Goal: Entertainment & Leisure: Consume media (video, audio)

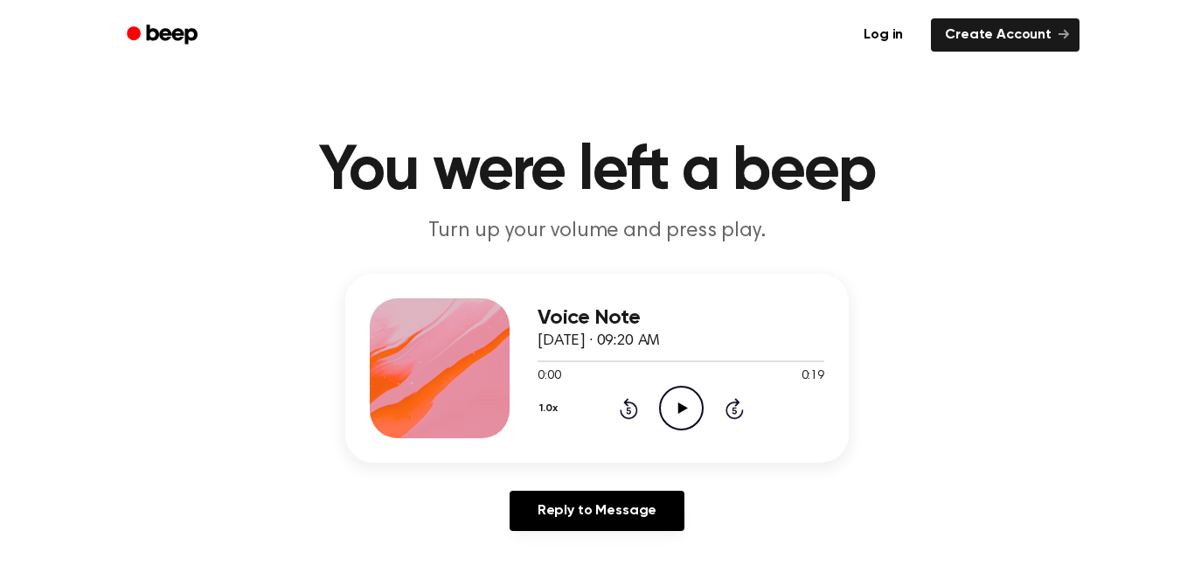
click at [660, 410] on circle at bounding box center [681, 407] width 43 height 43
click at [682, 424] on icon "Play Audio" at bounding box center [681, 408] width 45 height 45
click at [677, 414] on icon "Play Audio" at bounding box center [681, 408] width 45 height 45
click at [685, 411] on icon "Play Audio" at bounding box center [681, 408] width 45 height 45
click at [664, 400] on icon "Play Audio" at bounding box center [681, 408] width 45 height 45
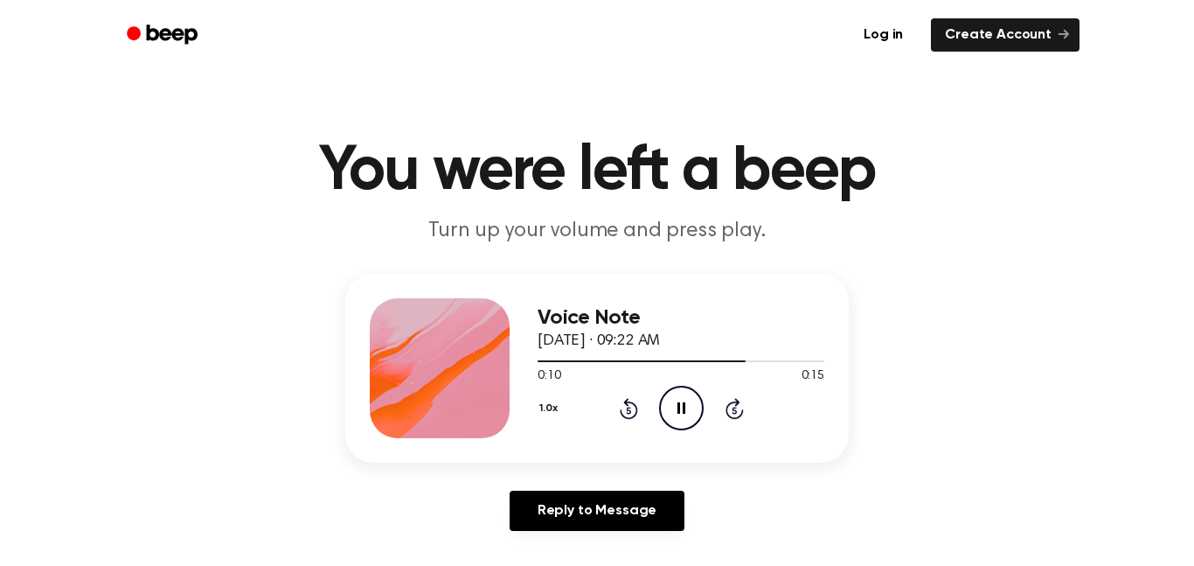
click at [635, 419] on icon "Rewind 5 seconds" at bounding box center [628, 408] width 19 height 23
click at [627, 404] on icon at bounding box center [629, 408] width 18 height 21
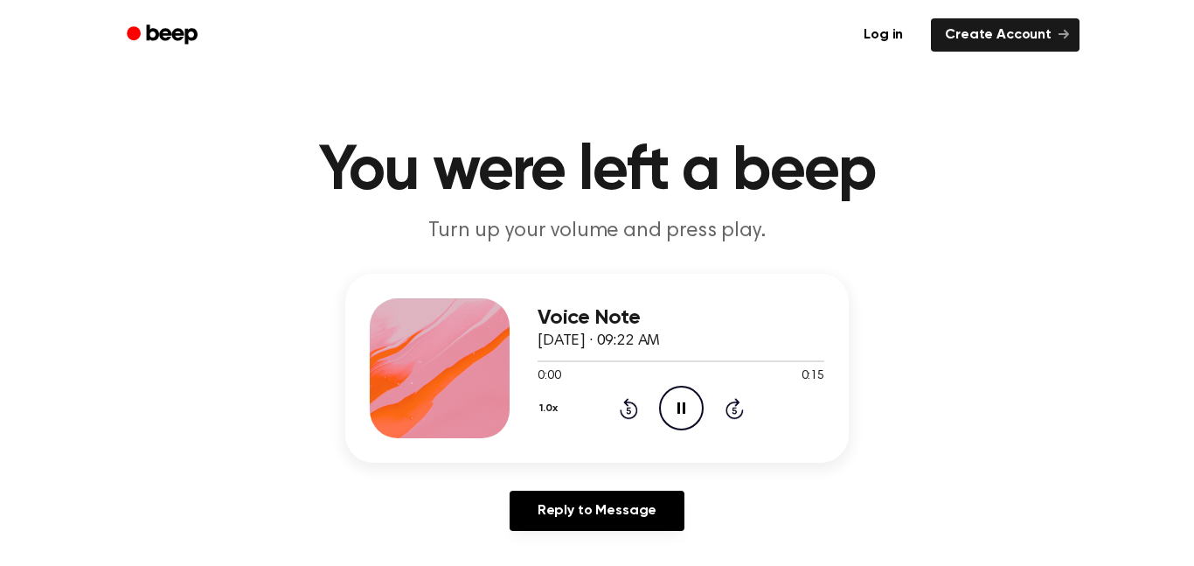
click at [627, 404] on icon at bounding box center [629, 408] width 18 height 21
click at [629, 410] on icon at bounding box center [628, 410] width 4 height 7
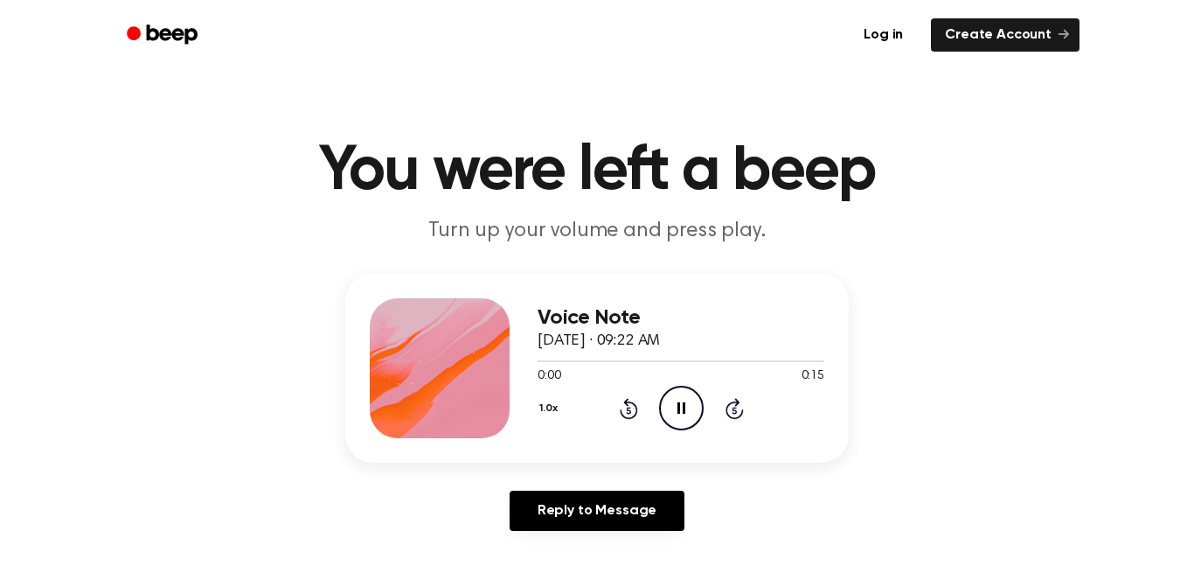
click at [623, 417] on icon at bounding box center [629, 408] width 18 height 21
click at [630, 416] on icon "Rewind 5 seconds" at bounding box center [628, 408] width 19 height 23
click at [628, 415] on icon "Rewind 5 seconds" at bounding box center [628, 408] width 19 height 23
click at [634, 415] on icon at bounding box center [629, 408] width 18 height 21
click at [656, 408] on div "1.0x Rewind 5 seconds Play Audio Skip 5 seconds" at bounding box center [681, 408] width 287 height 45
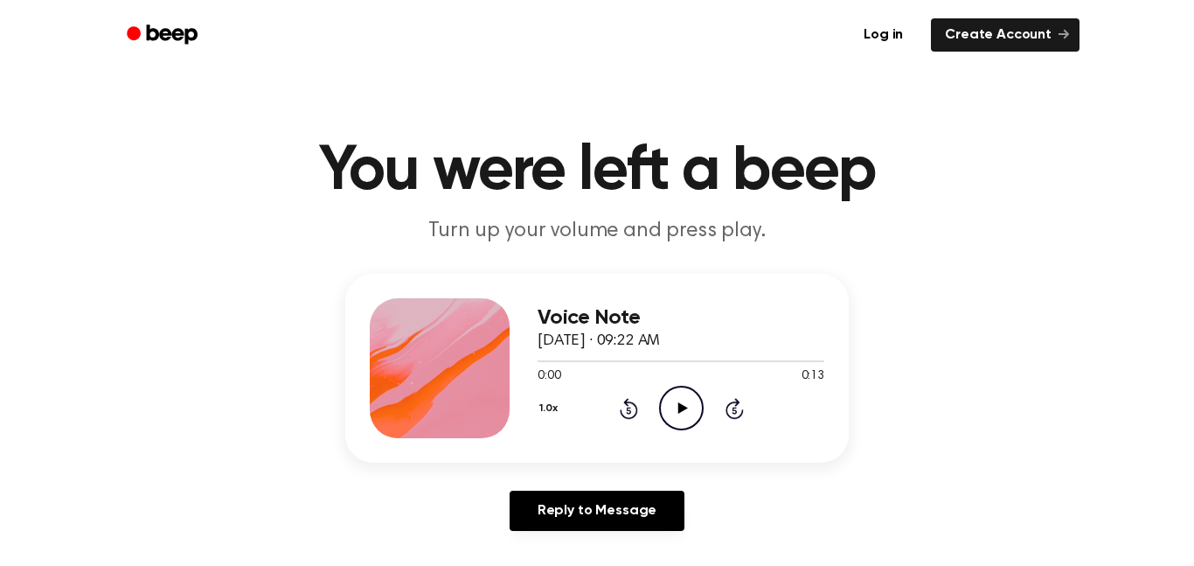
click at [674, 401] on icon "Play Audio" at bounding box center [681, 408] width 45 height 45
click at [619, 412] on icon "Rewind 5 seconds" at bounding box center [628, 408] width 19 height 23
click at [635, 414] on icon at bounding box center [629, 408] width 18 height 21
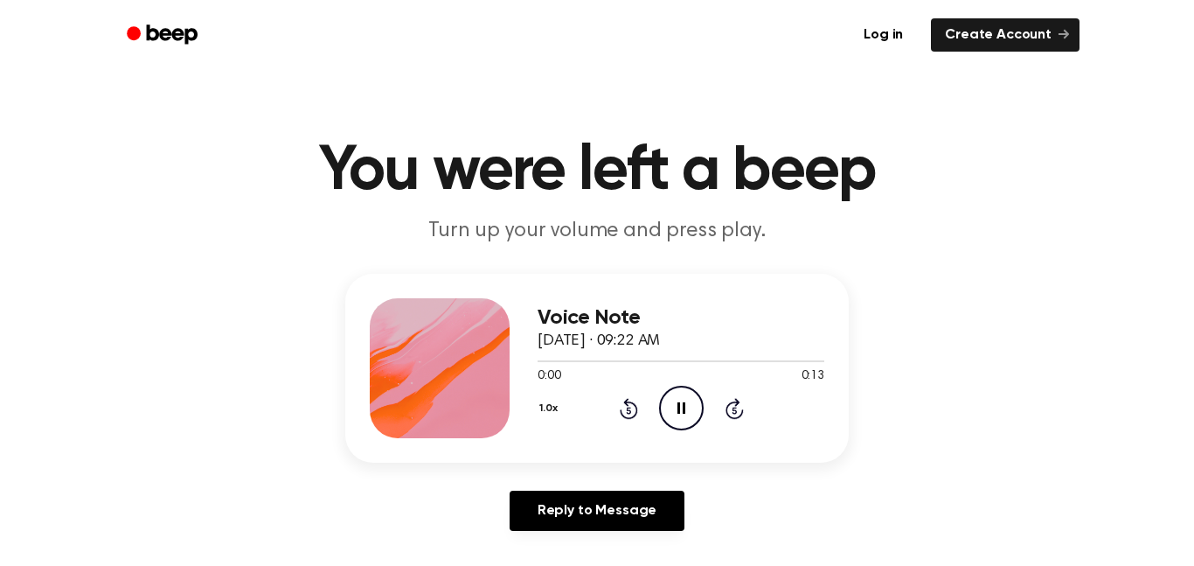
click at [635, 414] on icon at bounding box center [629, 408] width 18 height 21
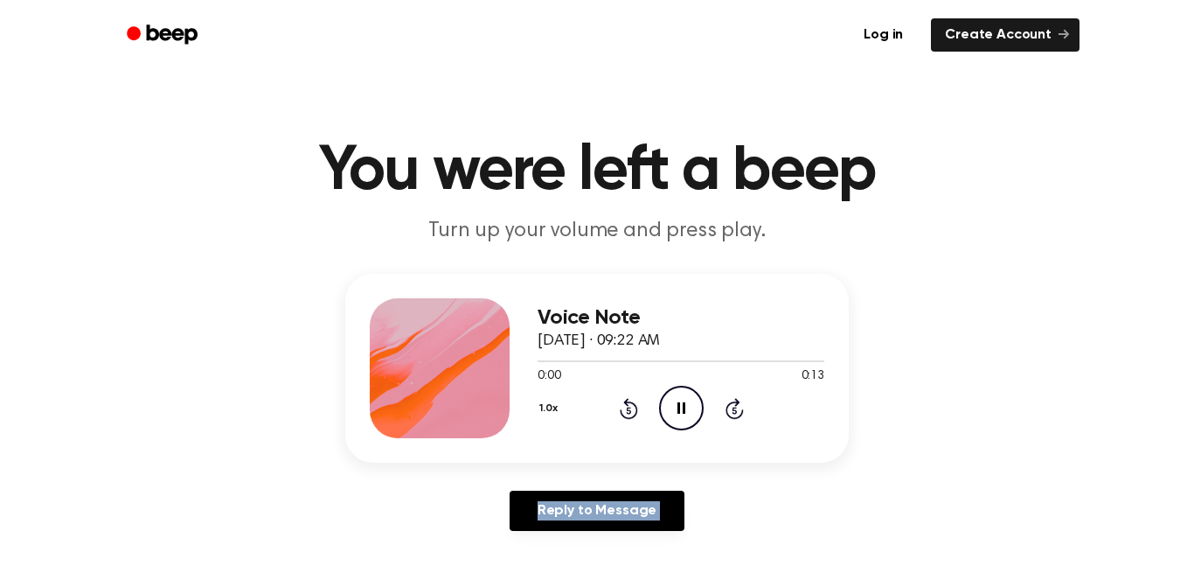
click at [635, 414] on icon at bounding box center [629, 408] width 18 height 21
click at [629, 410] on icon at bounding box center [628, 410] width 4 height 7
click at [621, 409] on icon at bounding box center [629, 408] width 18 height 21
click at [637, 409] on icon at bounding box center [629, 408] width 18 height 21
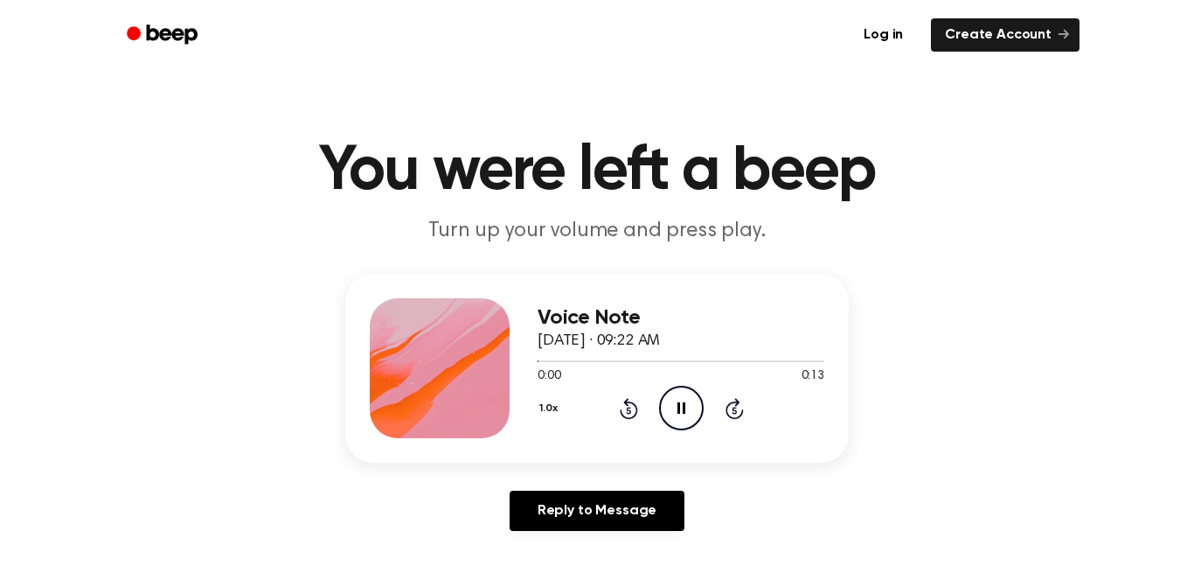
click at [630, 407] on icon "Rewind 5 seconds" at bounding box center [628, 408] width 19 height 23
click at [628, 409] on icon "Rewind 5 seconds" at bounding box center [628, 408] width 19 height 23
click at [629, 410] on icon at bounding box center [628, 410] width 4 height 7
click at [622, 408] on icon "Rewind 5 seconds" at bounding box center [628, 408] width 19 height 23
click at [622, 411] on icon "Rewind 5 seconds" at bounding box center [628, 408] width 19 height 23
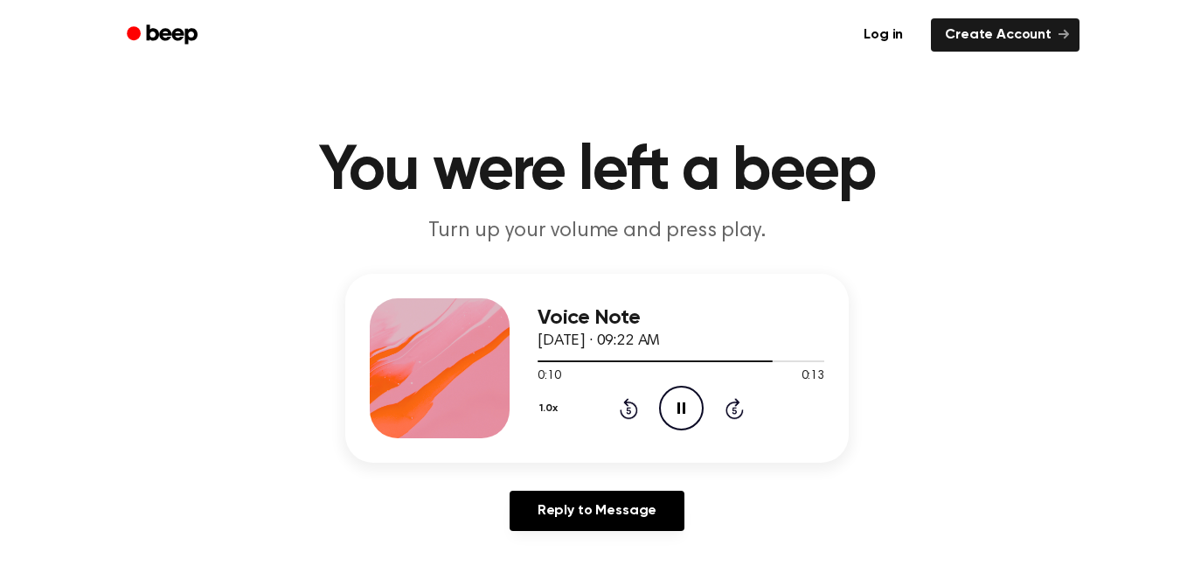
click at [629, 410] on icon at bounding box center [628, 410] width 4 height 7
click at [687, 403] on icon "Play Audio" at bounding box center [681, 408] width 45 height 45
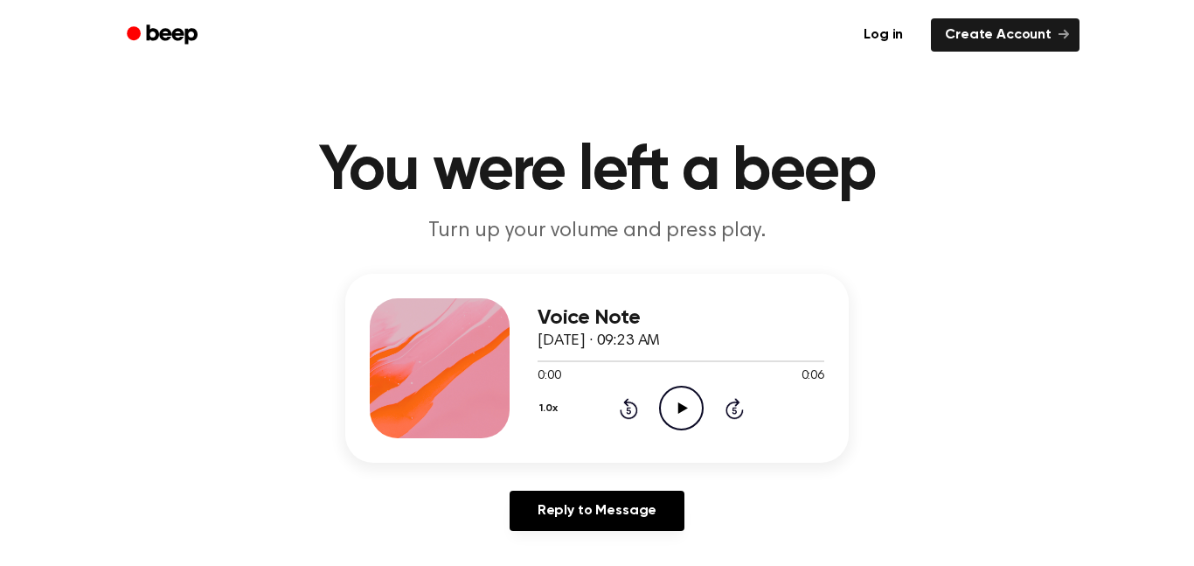
click at [669, 403] on icon "Play Audio" at bounding box center [681, 408] width 45 height 45
click at [663, 390] on icon "Play Audio" at bounding box center [681, 408] width 45 height 45
click at [685, 403] on icon "Play Audio" at bounding box center [681, 408] width 45 height 45
click at [665, 416] on icon "Play Audio" at bounding box center [681, 408] width 45 height 45
